Goal: Task Accomplishment & Management: Use online tool/utility

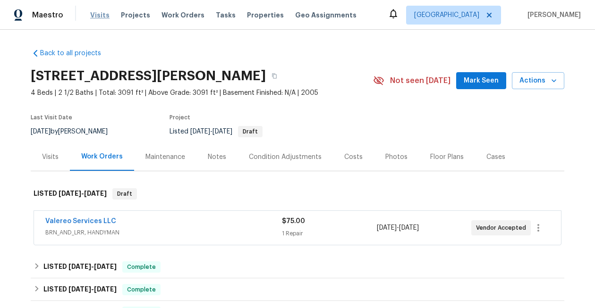
click at [97, 14] on span "Visits" at bounding box center [99, 14] width 19 height 9
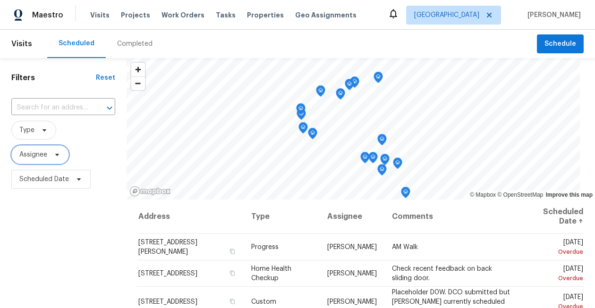
click at [37, 154] on span "Assignee" at bounding box center [33, 154] width 28 height 9
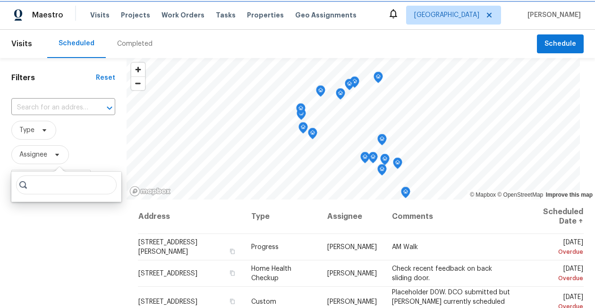
click at [37, 154] on span "Assignee" at bounding box center [33, 154] width 28 height 9
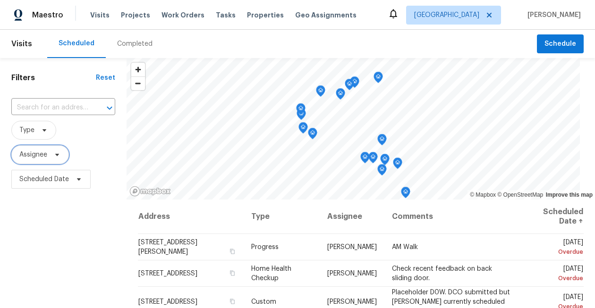
click at [37, 154] on span "Assignee" at bounding box center [33, 154] width 28 height 9
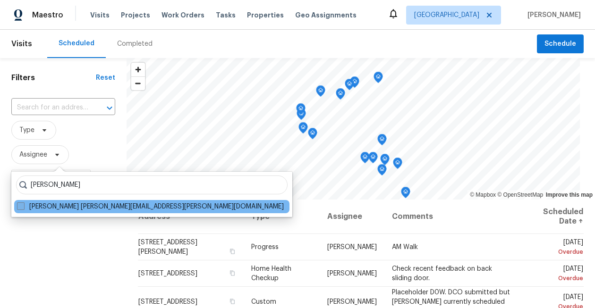
type input "[PERSON_NAME]"
click at [20, 207] on span at bounding box center [21, 206] width 8 height 8
click at [20, 207] on input "[PERSON_NAME] [PERSON_NAME][EMAIL_ADDRESS][PERSON_NAME][DOMAIN_NAME]" at bounding box center [20, 205] width 6 height 6
checkbox input "true"
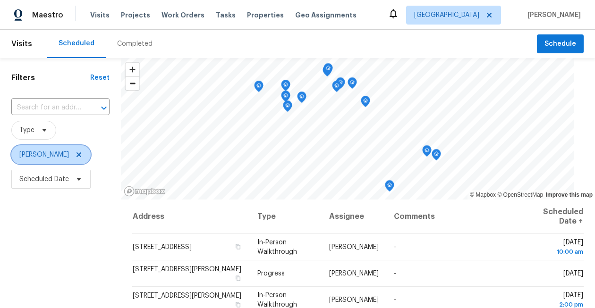
click at [76, 153] on icon at bounding box center [78, 154] width 5 height 5
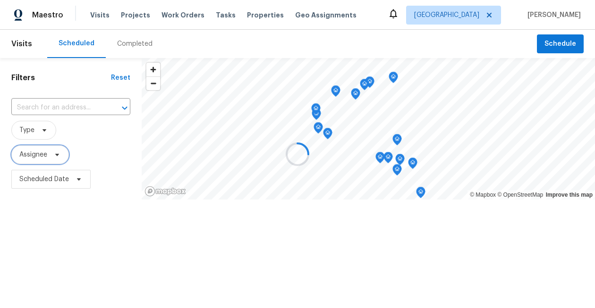
click at [33, 158] on span "Assignee" at bounding box center [33, 154] width 28 height 9
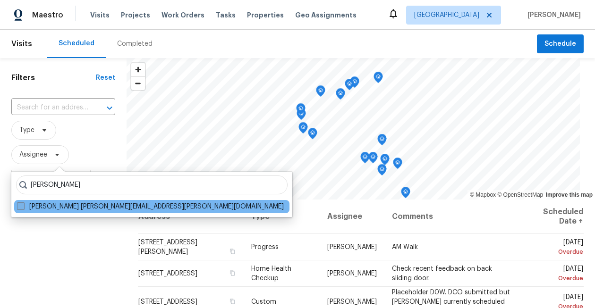
type input "[PERSON_NAME]"
click at [21, 205] on span at bounding box center [21, 206] width 8 height 8
click at [21, 205] on input "[PERSON_NAME] [PERSON_NAME][EMAIL_ADDRESS][PERSON_NAME][DOMAIN_NAME]" at bounding box center [20, 205] width 6 height 6
checkbox input "true"
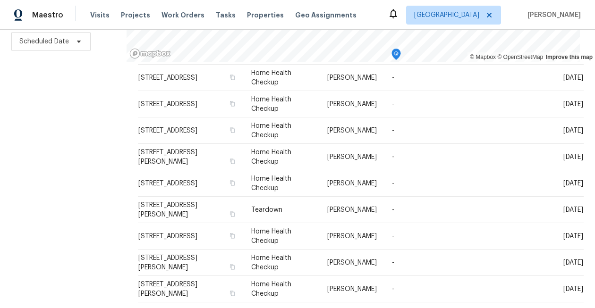
scroll to position [297, 0]
